Goal: Task Accomplishment & Management: Use online tool/utility

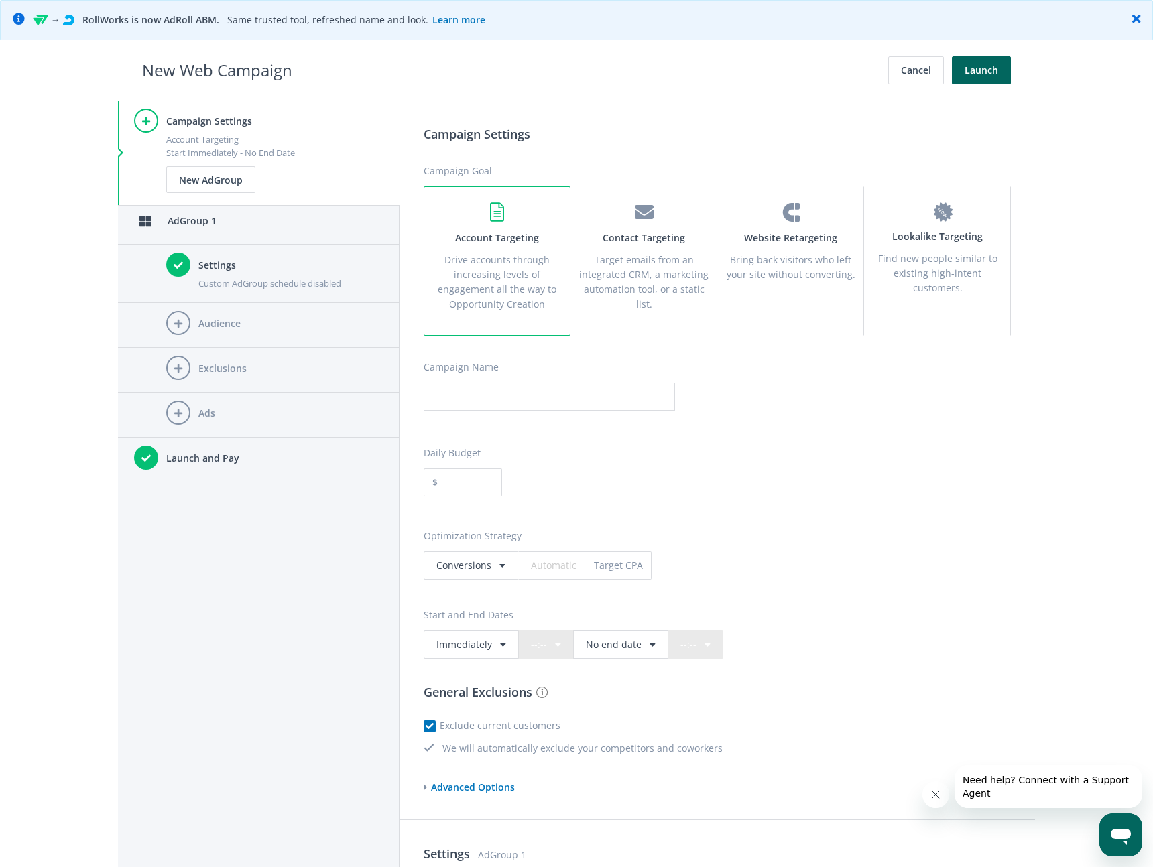
drag, startPoint x: 1100, startPoint y: 25, endPoint x: 1131, endPoint y: 23, distance: 31.6
click at [1100, 25] on div "→ RollWorks is now AdRoll ABM. Same trusted tool, refreshed name and look. Lear…" at bounding box center [578, 20] width 1091 height 15
click at [1137, 22] on icon at bounding box center [1136, 19] width 8 height 12
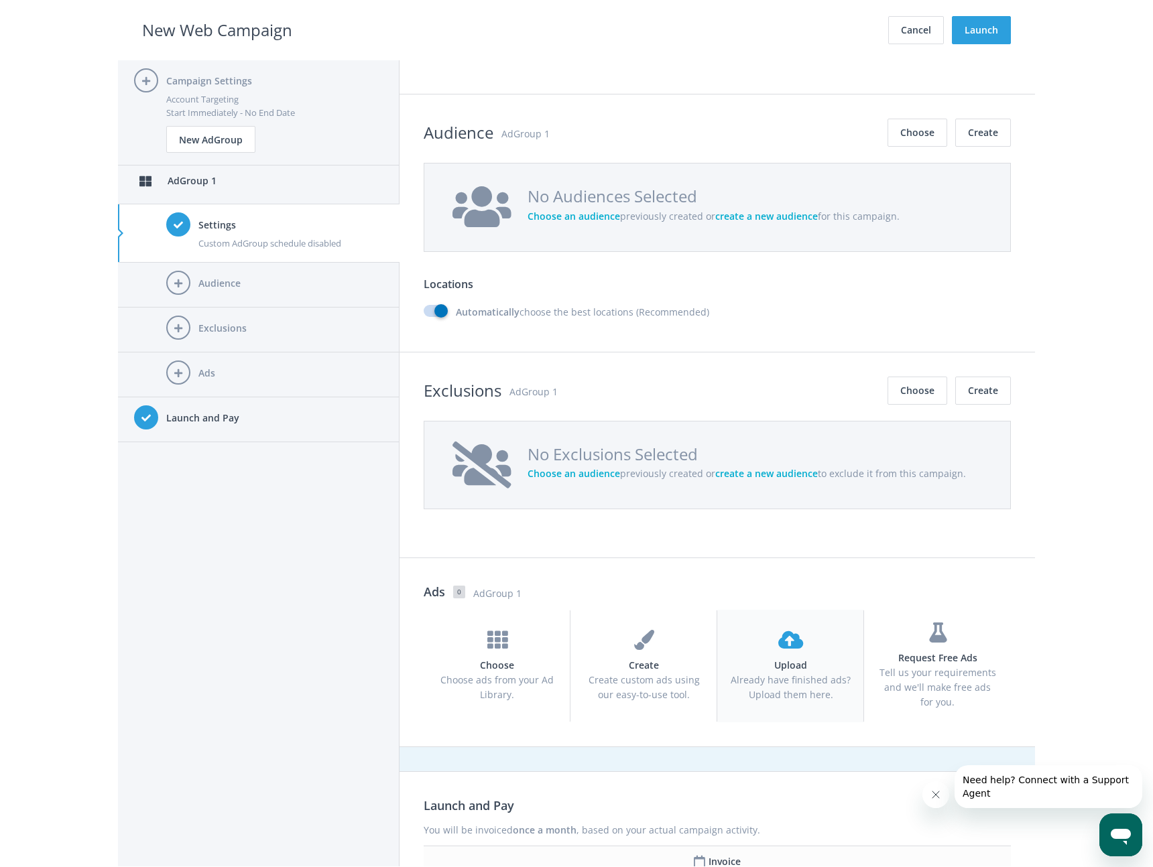
scroll to position [1003, 0]
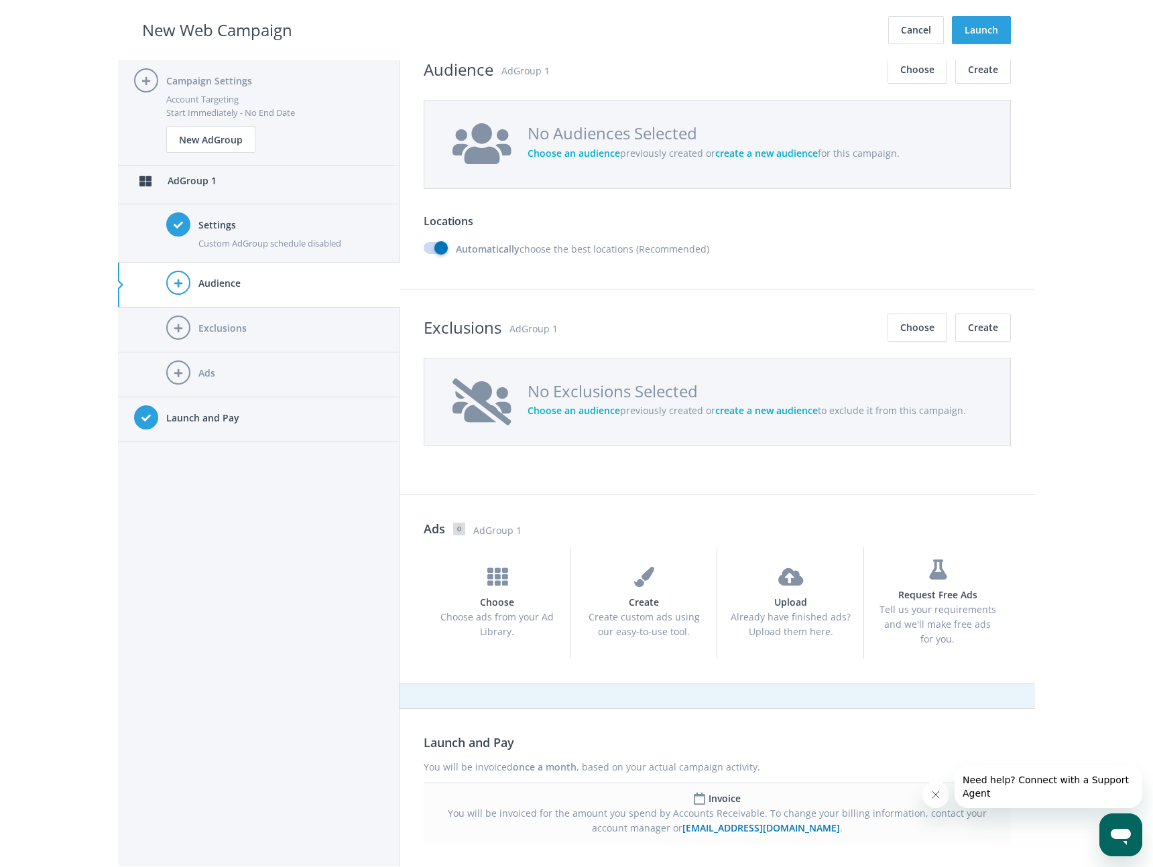
click at [856, 389] on h2 "No Exclusions Selected" at bounding box center [747, 391] width 438 height 25
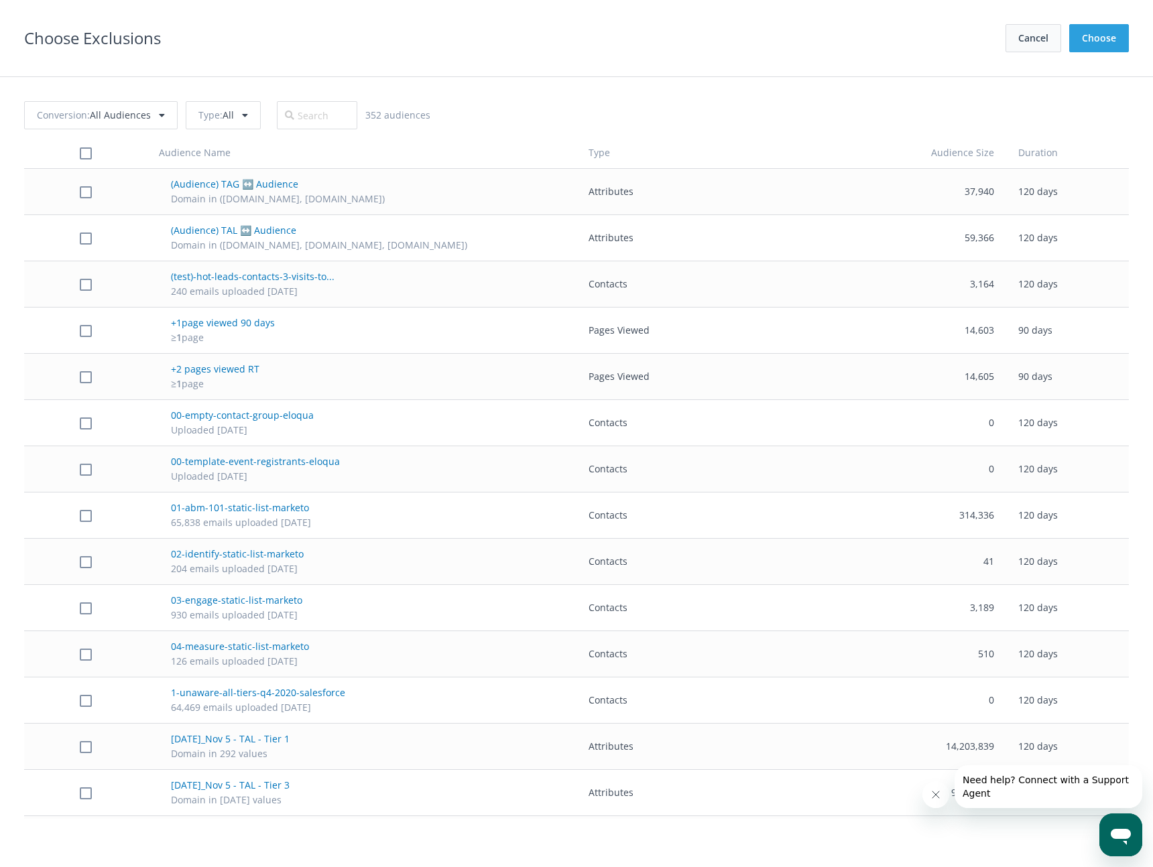
click at [1036, 40] on button "Cancel" at bounding box center [1033, 38] width 56 height 28
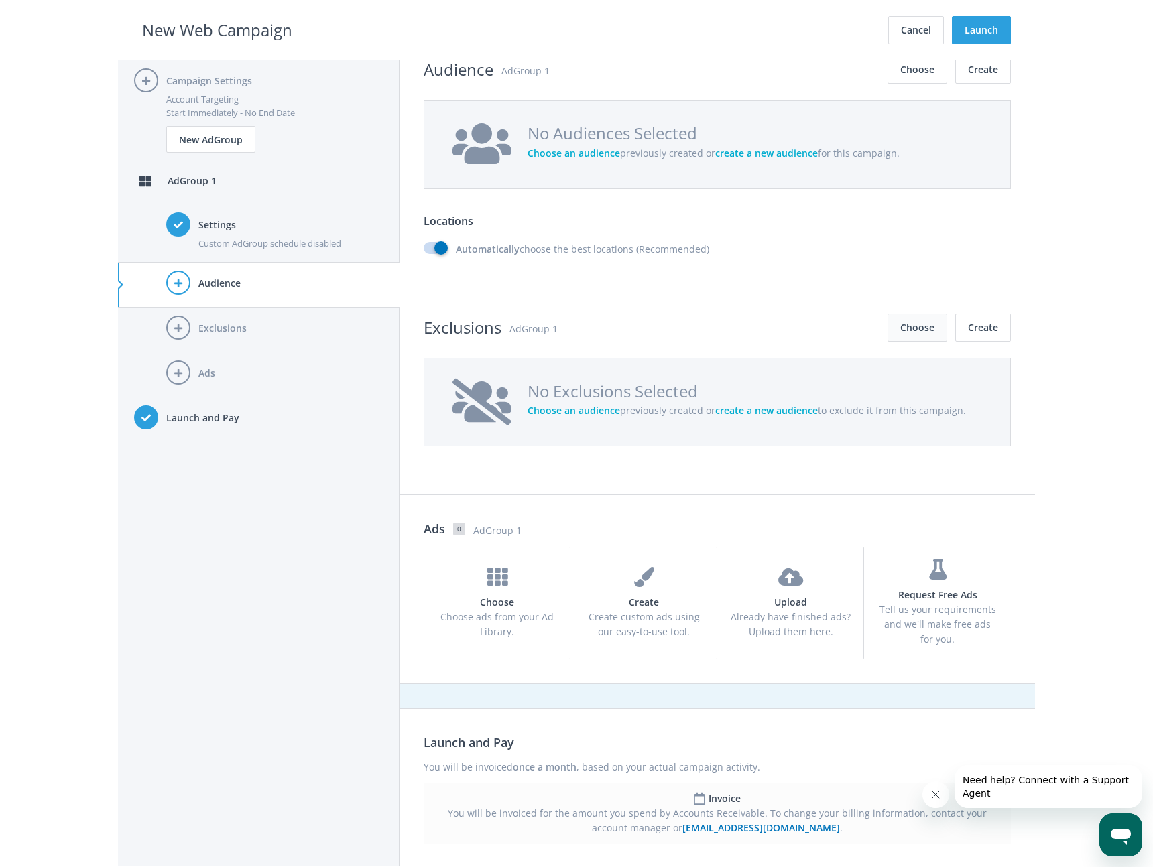
click at [892, 328] on button "Choose" at bounding box center [918, 328] width 60 height 28
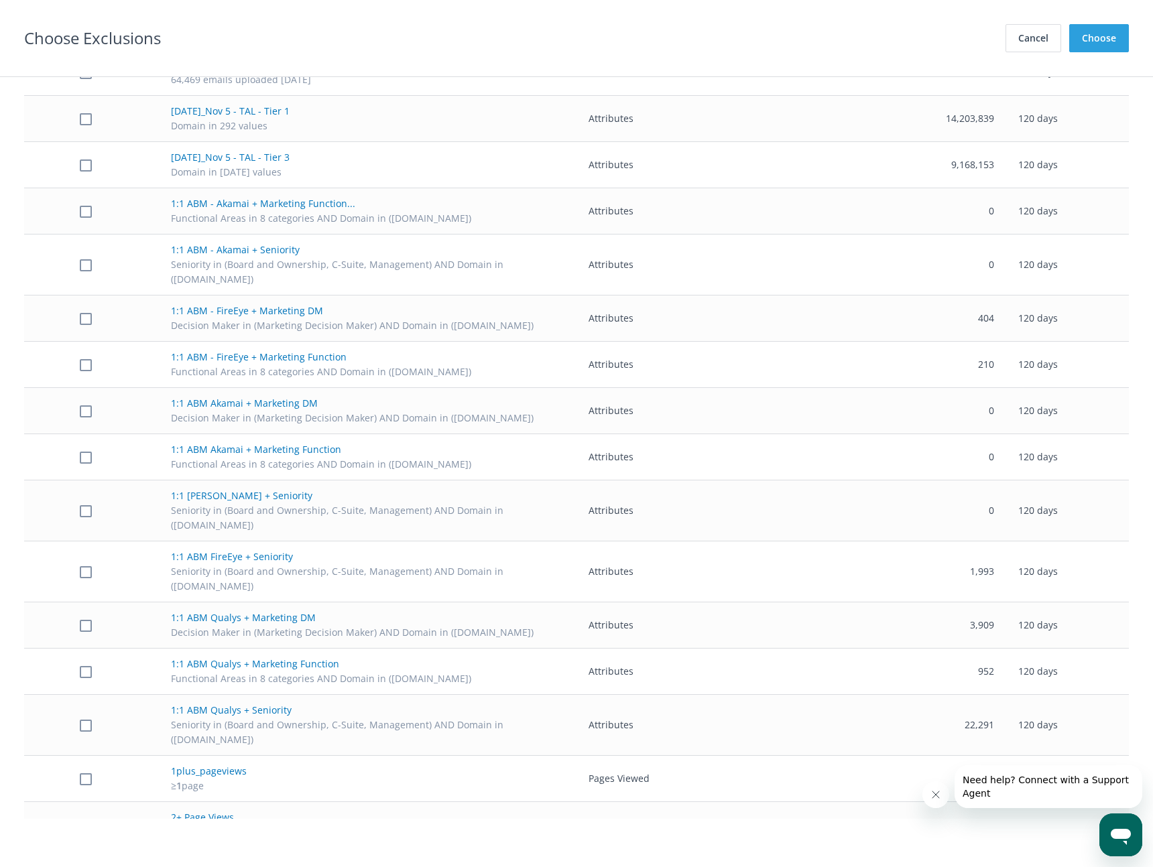
scroll to position [629, 0]
click at [1050, 47] on button "Cancel" at bounding box center [1033, 38] width 56 height 28
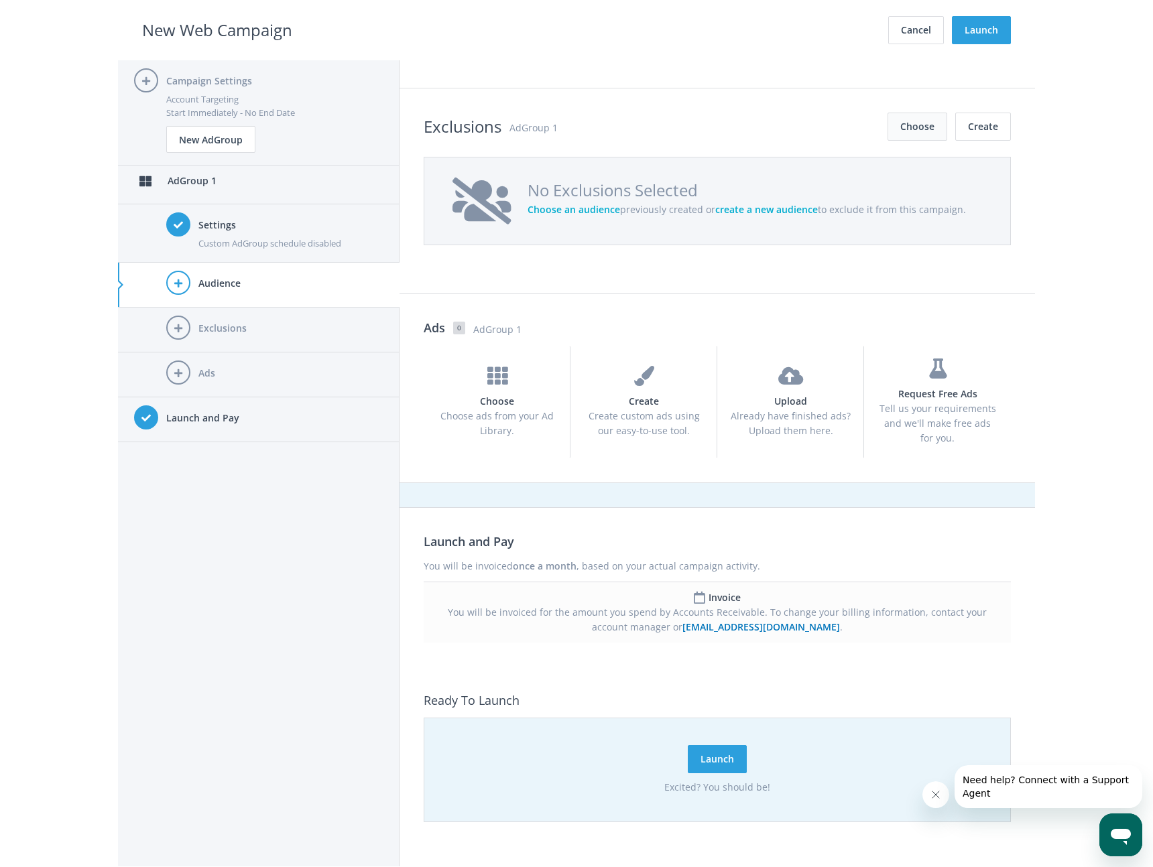
scroll to position [1209, 0]
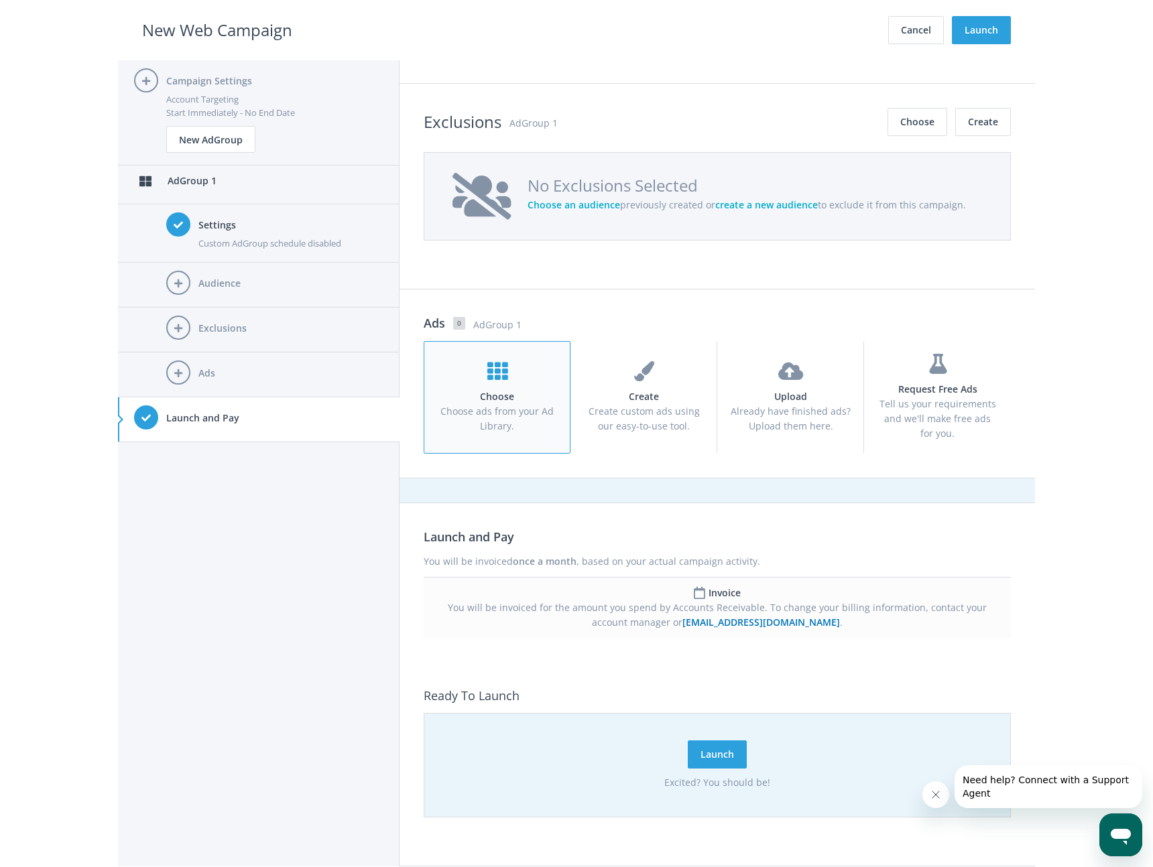
click at [522, 420] on div "Choose Choose ads from your Ad Library." at bounding box center [496, 397] width 121 height 72
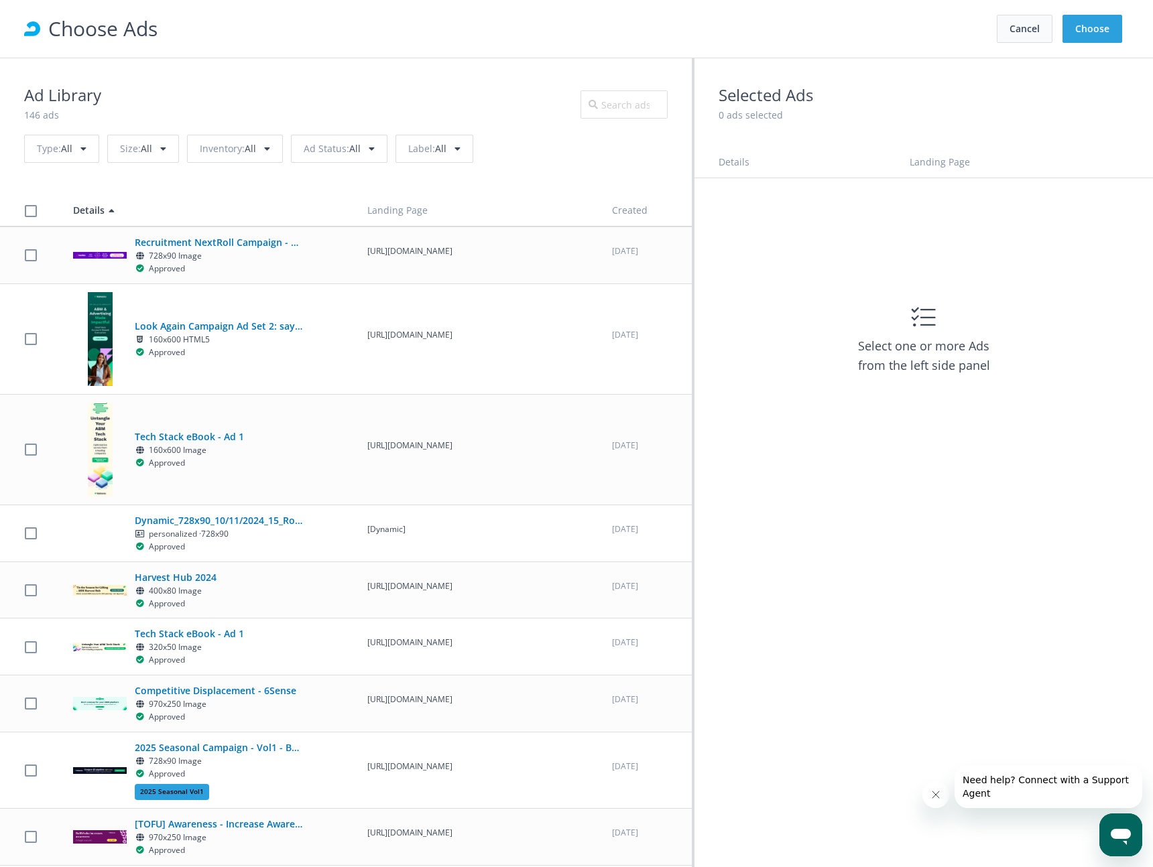
click at [1036, 32] on button "Cancel" at bounding box center [1025, 29] width 56 height 28
